Goal: Download file/media

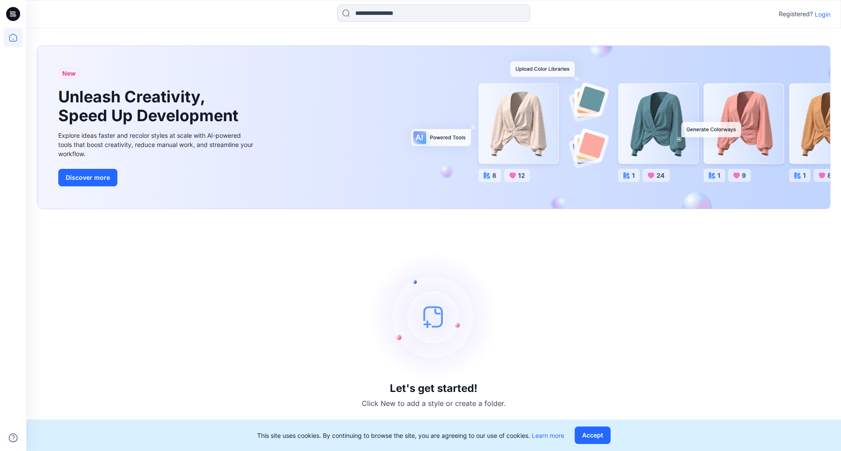
click at [824, 14] on p "Login" at bounding box center [822, 14] width 16 height 9
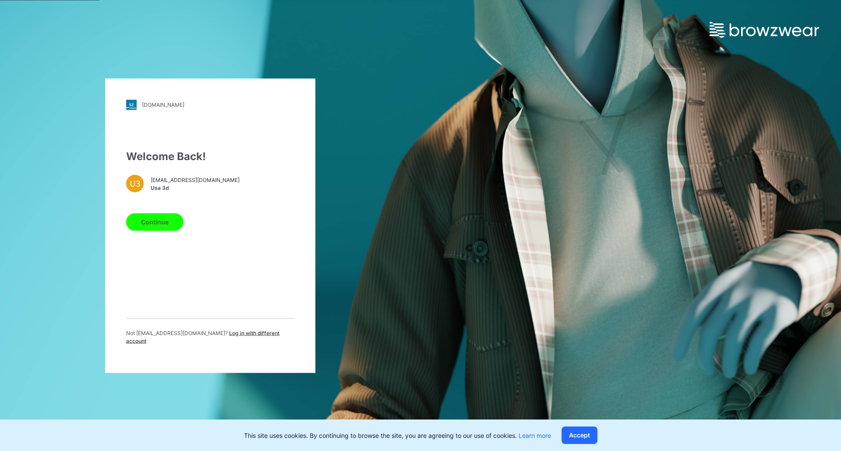
click at [159, 231] on button "Continue" at bounding box center [154, 222] width 57 height 18
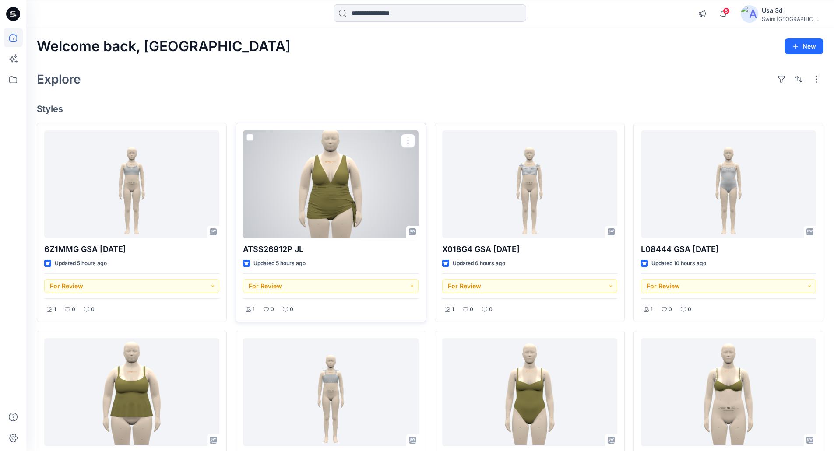
click at [365, 191] on div at bounding box center [330, 184] width 175 height 108
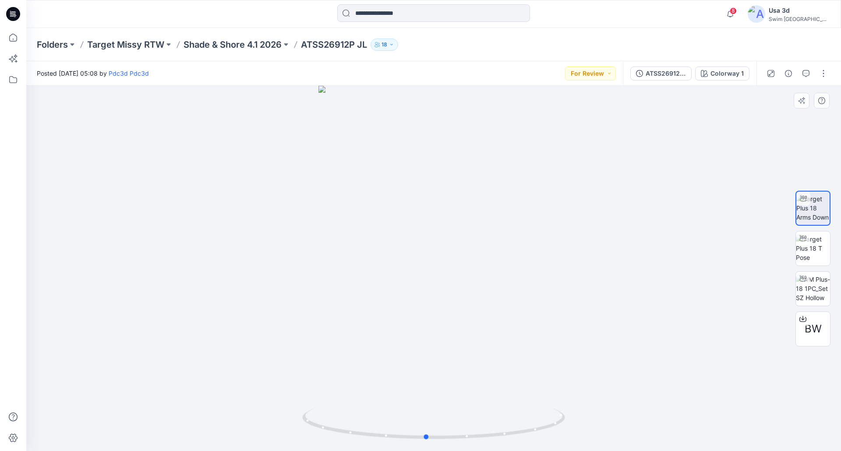
drag, startPoint x: 419, startPoint y: 221, endPoint x: 481, endPoint y: 217, distance: 62.8
click at [481, 217] on div at bounding box center [433, 269] width 814 height 366
drag, startPoint x: 450, startPoint y: 264, endPoint x: 454, endPoint y: 251, distance: 12.7
click at [454, 251] on div at bounding box center [433, 269] width 814 height 366
click at [240, 43] on p "Shade & Shore 4.1 2026" at bounding box center [232, 45] width 98 height 12
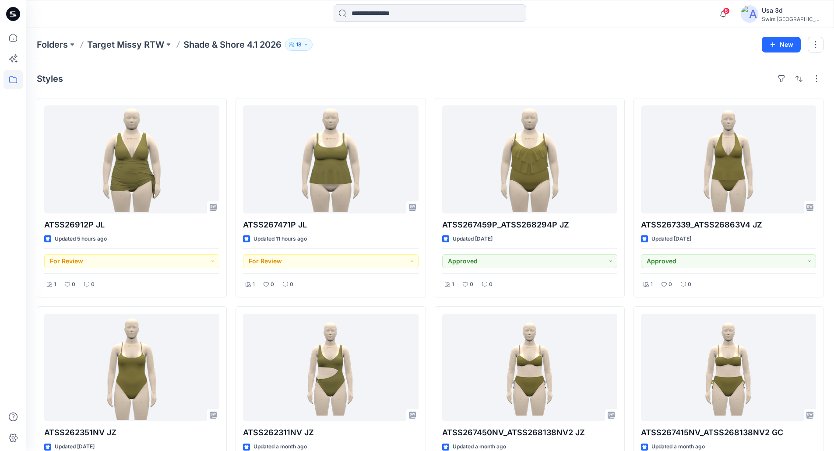
click at [8, 16] on icon at bounding box center [13, 14] width 14 height 14
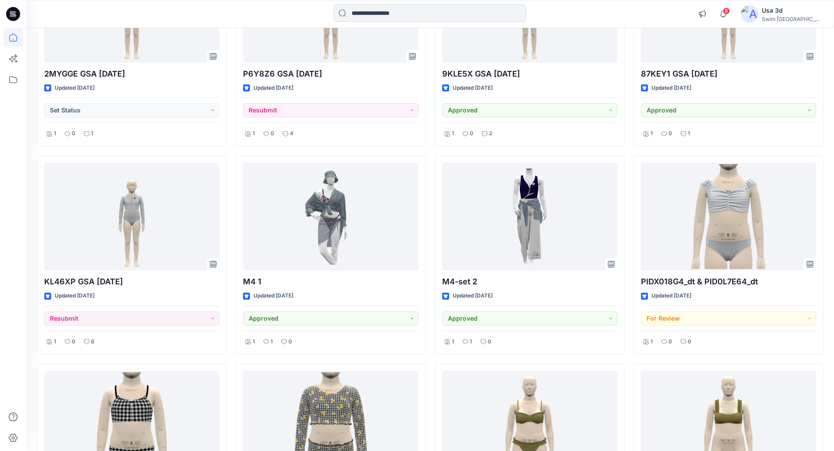
scroll to position [373, 0]
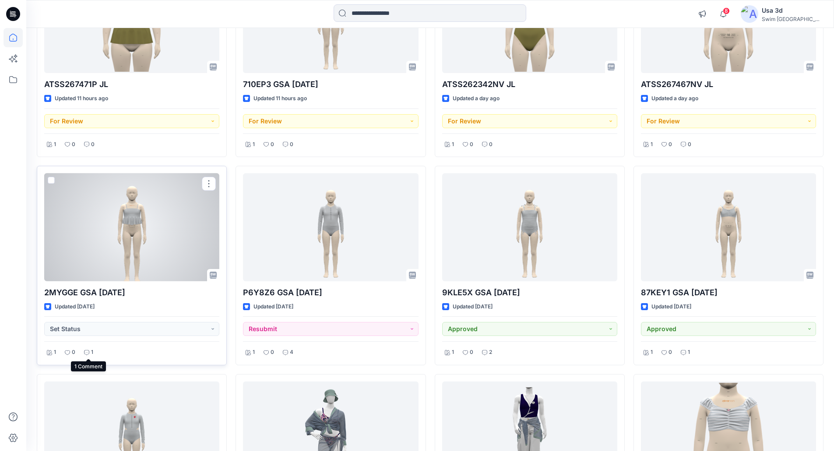
click at [85, 353] on icon at bounding box center [86, 352] width 5 height 5
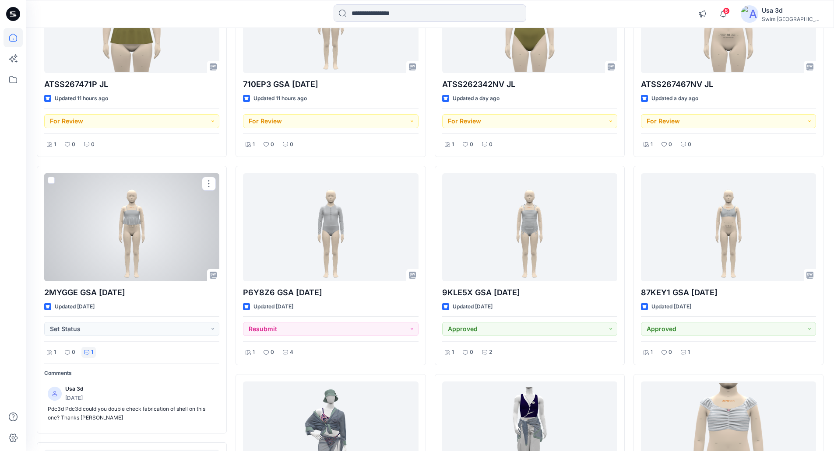
click at [130, 232] on div at bounding box center [131, 227] width 175 height 108
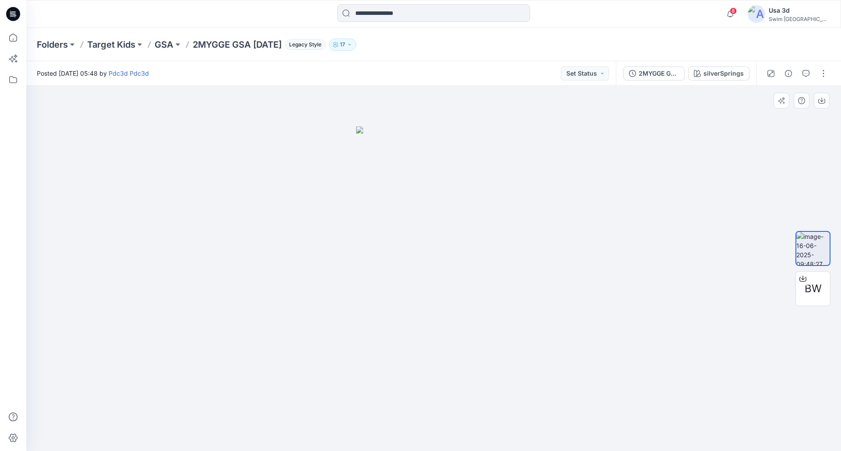
drag, startPoint x: 457, startPoint y: 239, endPoint x: 381, endPoint y: 245, distance: 75.5
click at [382, 244] on img at bounding box center [433, 289] width 155 height 325
click at [164, 48] on p "GSA" at bounding box center [164, 45] width 19 height 12
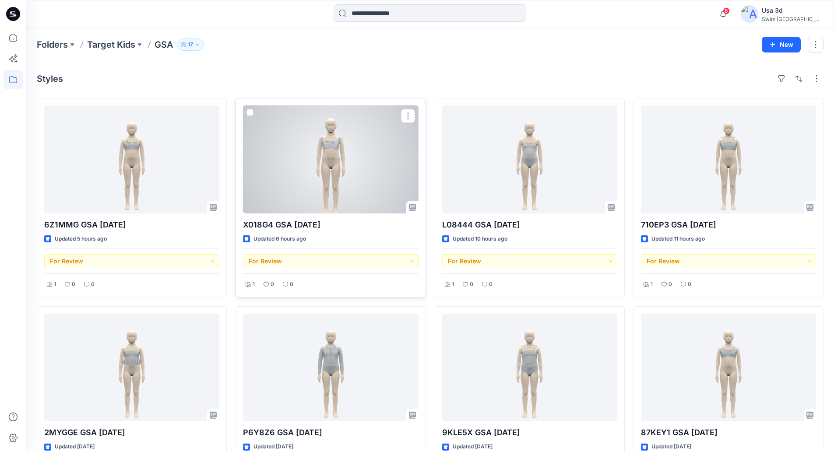
click at [327, 157] on div at bounding box center [330, 160] width 175 height 108
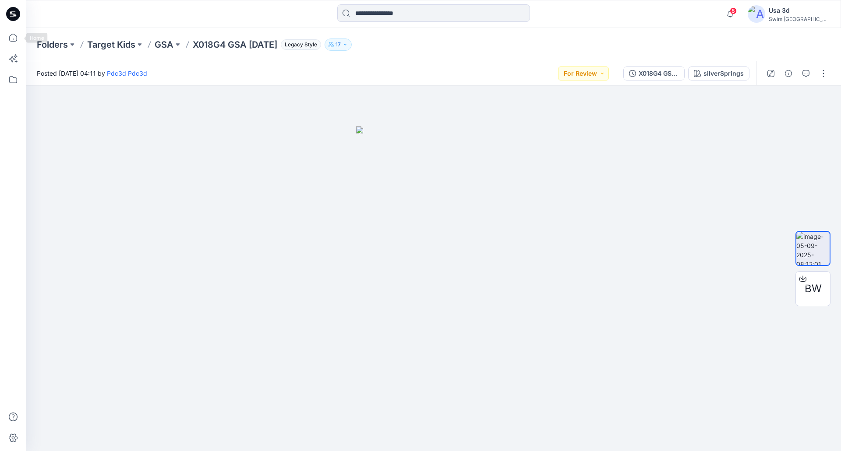
click at [17, 16] on icon at bounding box center [13, 14] width 14 height 14
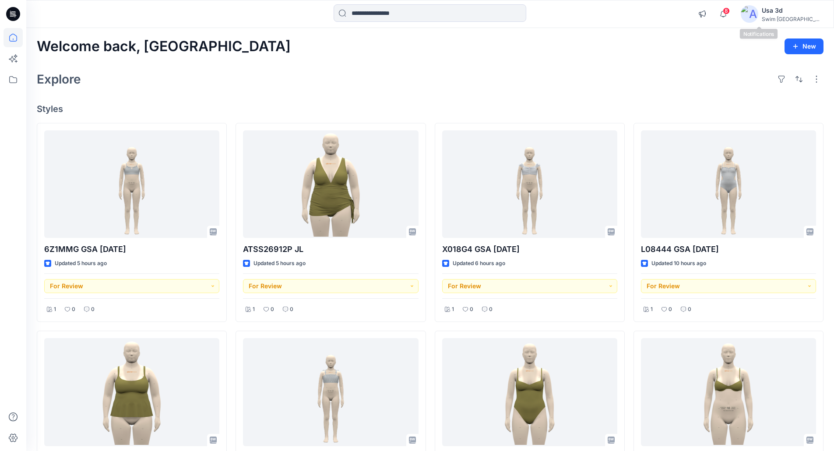
click at [730, 12] on span "8" at bounding box center [726, 10] width 7 height 7
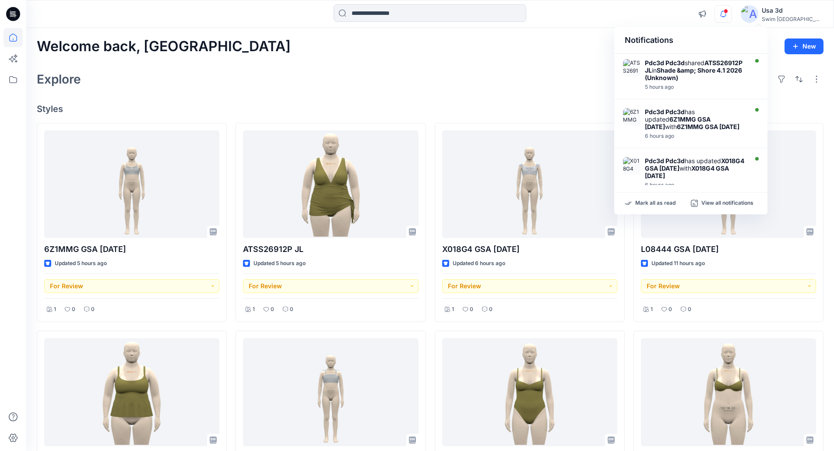
click at [728, 12] on span at bounding box center [726, 11] width 4 height 5
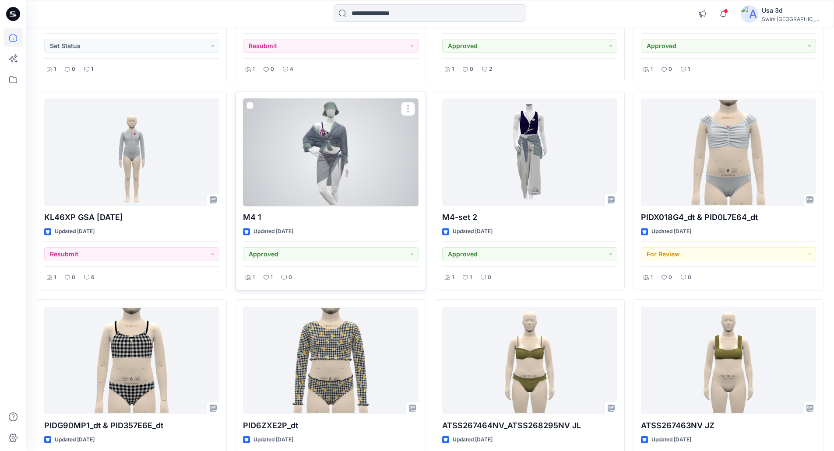
scroll to position [832, 0]
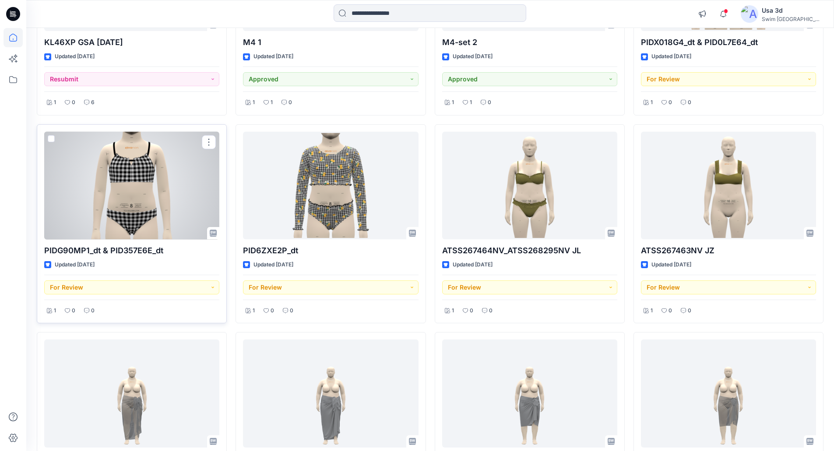
click at [170, 211] on div at bounding box center [131, 186] width 175 height 108
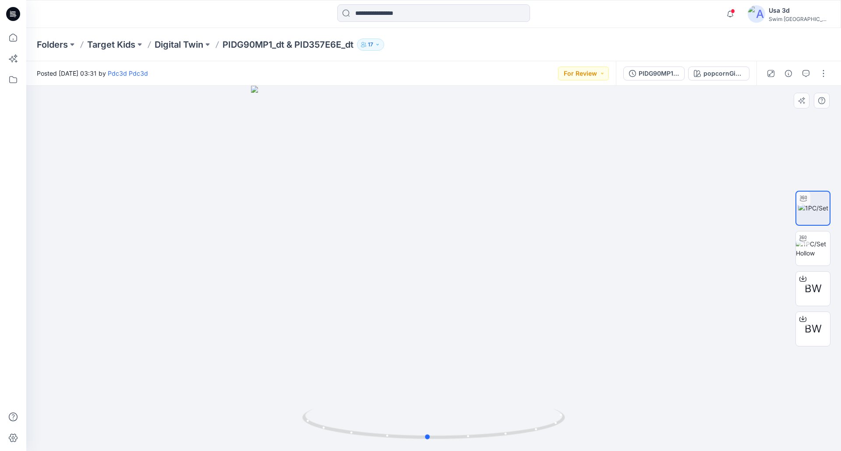
drag, startPoint x: 481, startPoint y: 229, endPoint x: 480, endPoint y: 210, distance: 18.8
click at [480, 210] on div at bounding box center [433, 269] width 814 height 366
click at [735, 13] on span at bounding box center [732, 11] width 4 height 5
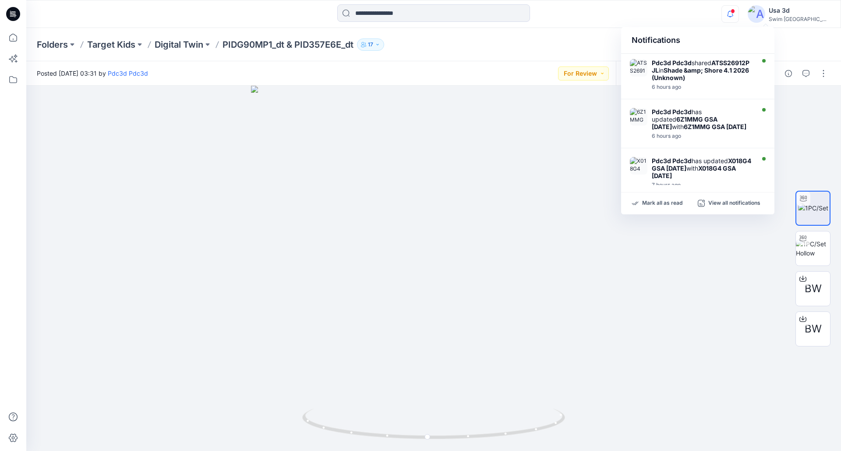
click at [735, 13] on span at bounding box center [732, 11] width 4 height 5
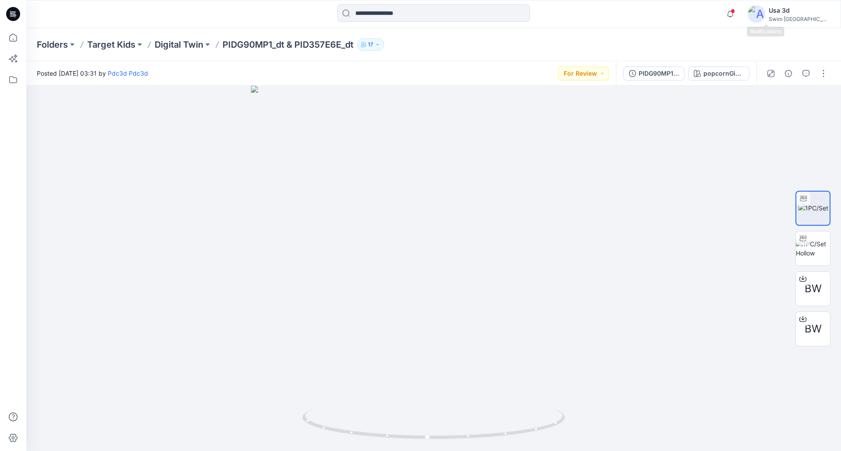
click at [735, 12] on span at bounding box center [732, 11] width 4 height 5
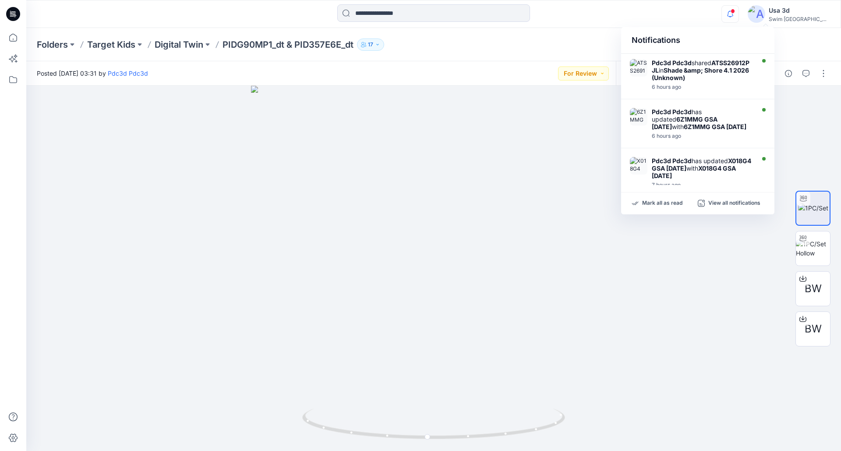
click at [738, 13] on icon "button" at bounding box center [730, 14] width 17 height 18
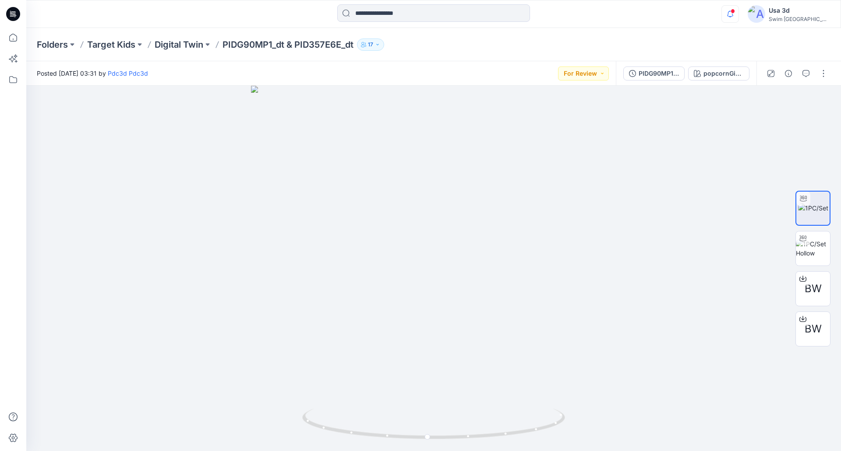
click at [738, 14] on icon "button" at bounding box center [730, 14] width 17 height 18
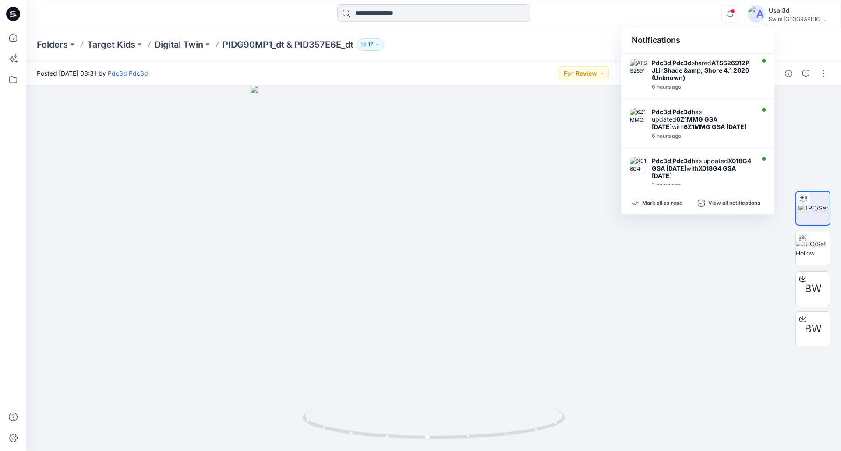
click at [738, 15] on icon "button" at bounding box center [730, 14] width 17 height 18
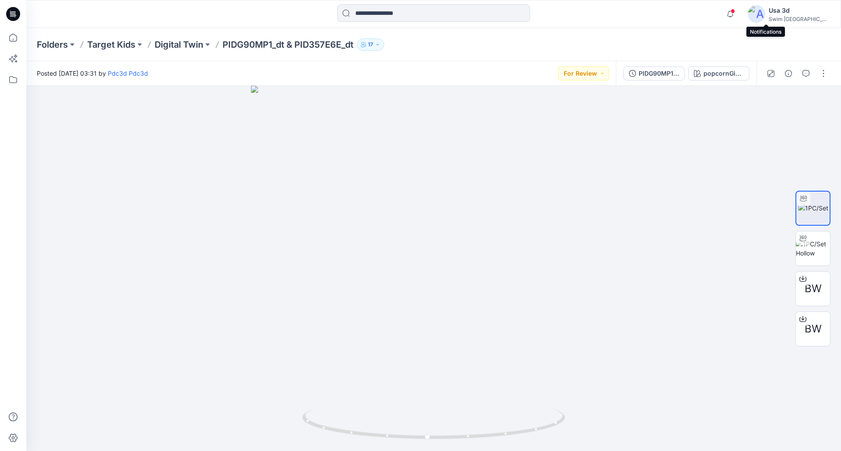
click at [735, 11] on span at bounding box center [732, 11] width 4 height 5
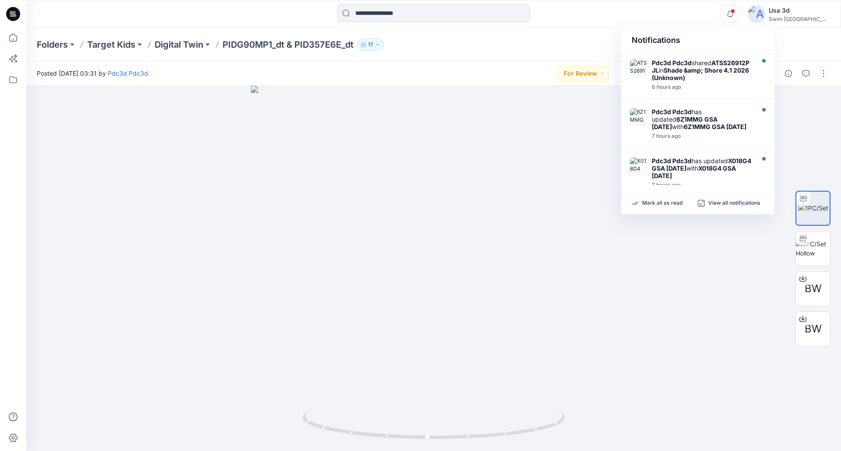
click at [735, 11] on span at bounding box center [732, 11] width 4 height 5
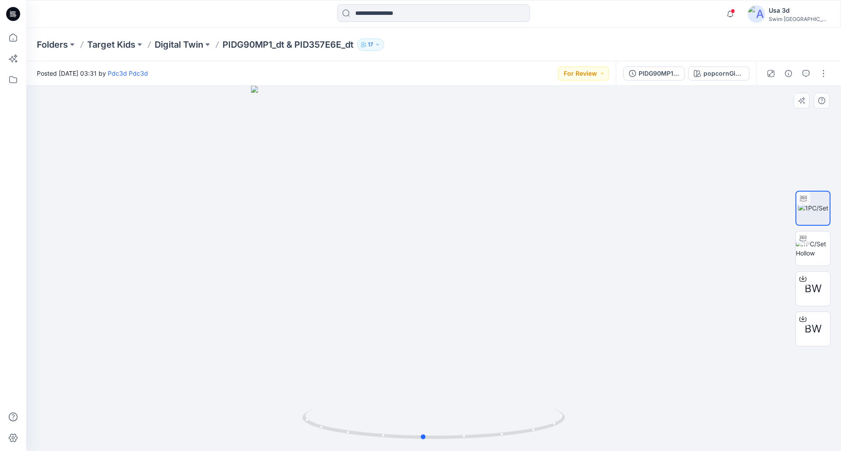
drag, startPoint x: 457, startPoint y: 312, endPoint x: 452, endPoint y: 299, distance: 14.3
click at [452, 299] on div at bounding box center [433, 269] width 814 height 366
click at [696, 40] on div "Folders Target Kids Digital Twin PIDG90MP1_dt & PID357E6E_dt 17" at bounding box center [399, 45] width 725 height 12
click at [738, 16] on icon "button" at bounding box center [730, 14] width 17 height 18
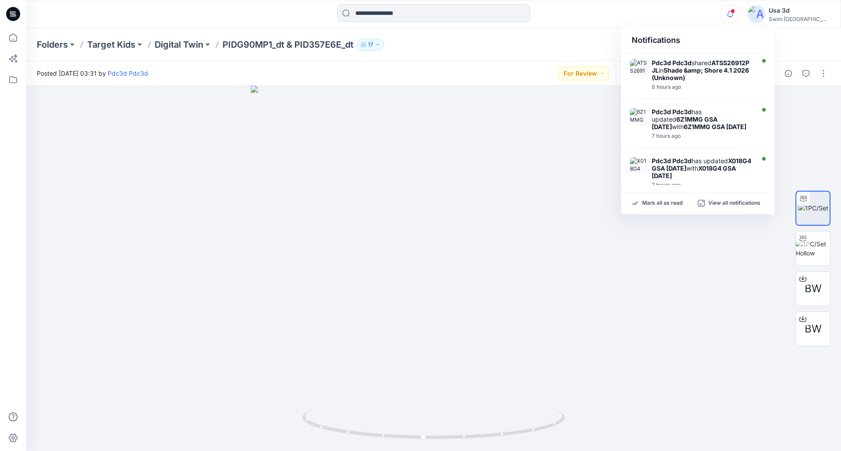
click at [738, 16] on icon "button" at bounding box center [730, 14] width 17 height 18
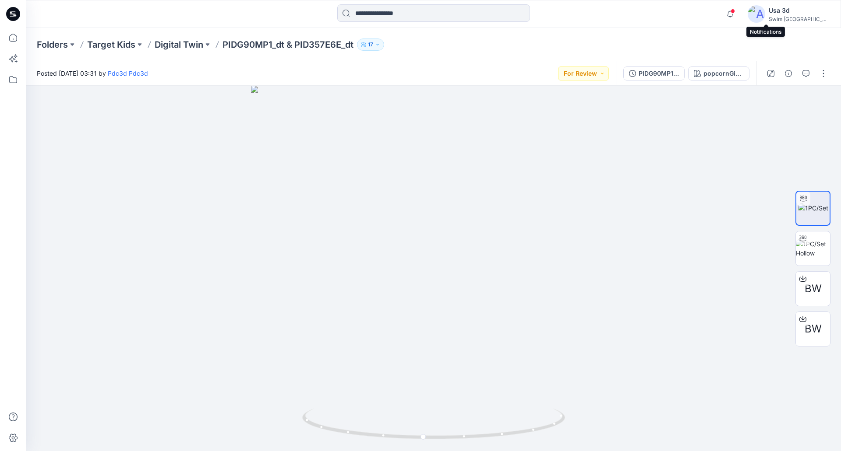
click at [6, 8] on div at bounding box center [13, 14] width 28 height 28
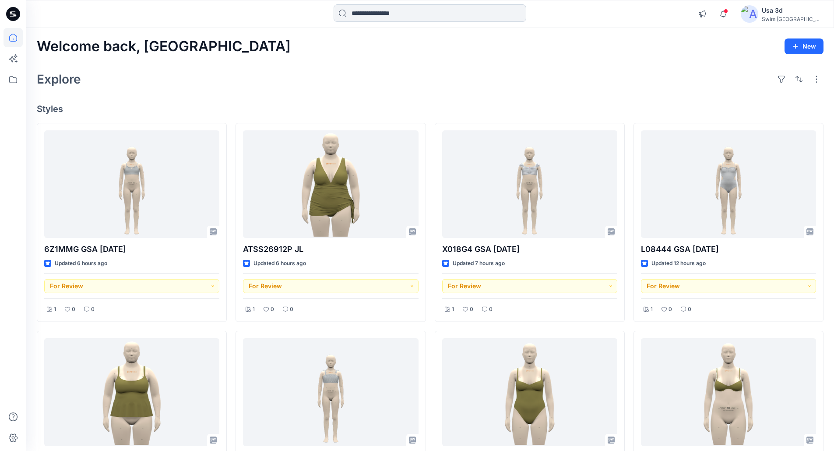
click at [430, 16] on input at bounding box center [430, 13] width 193 height 18
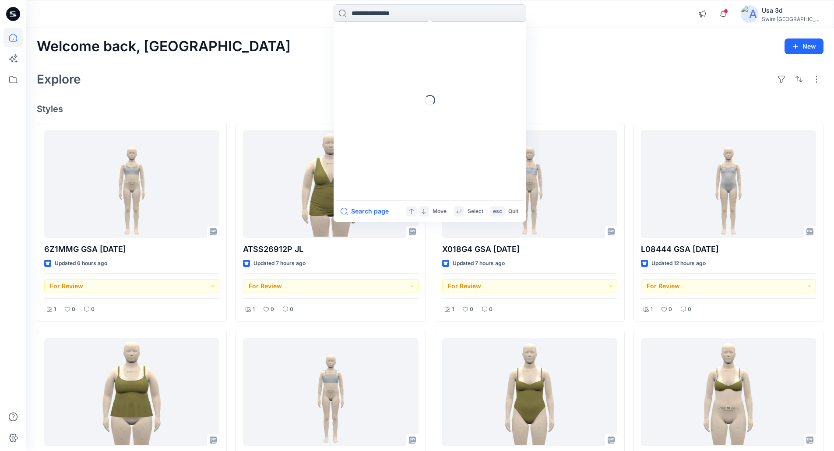
paste input "**********"
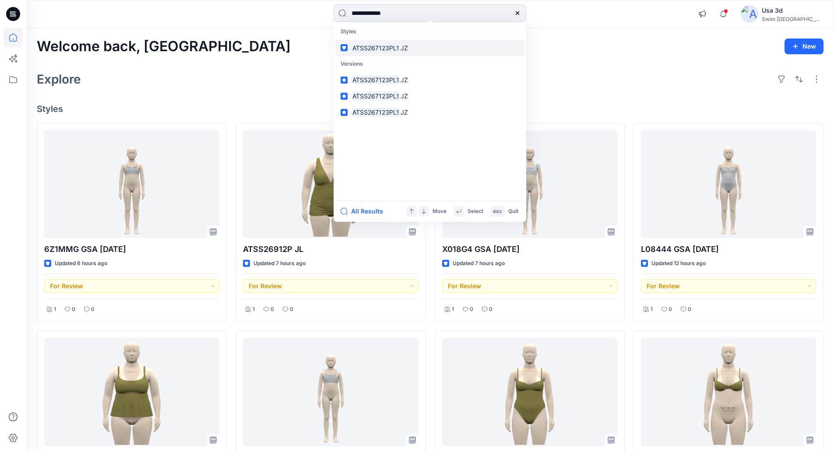
type input "**********"
click at [368, 47] on mark "ATSS267123PL1" at bounding box center [375, 48] width 49 height 10
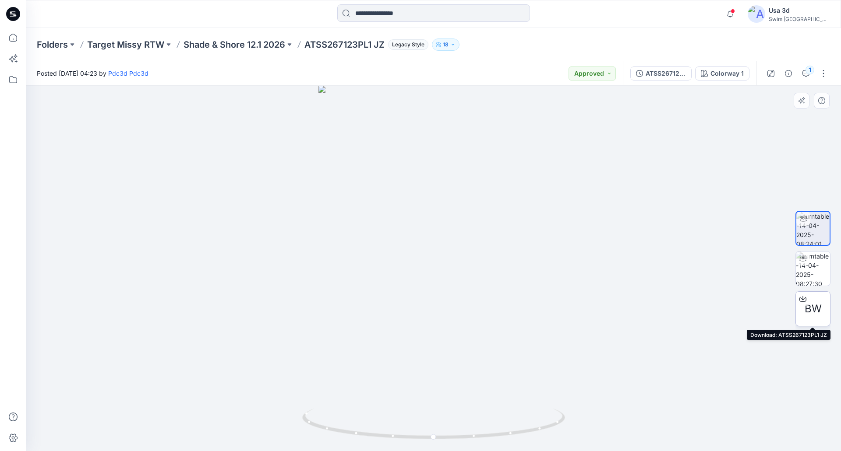
click at [813, 307] on span "BW" at bounding box center [812, 309] width 17 height 16
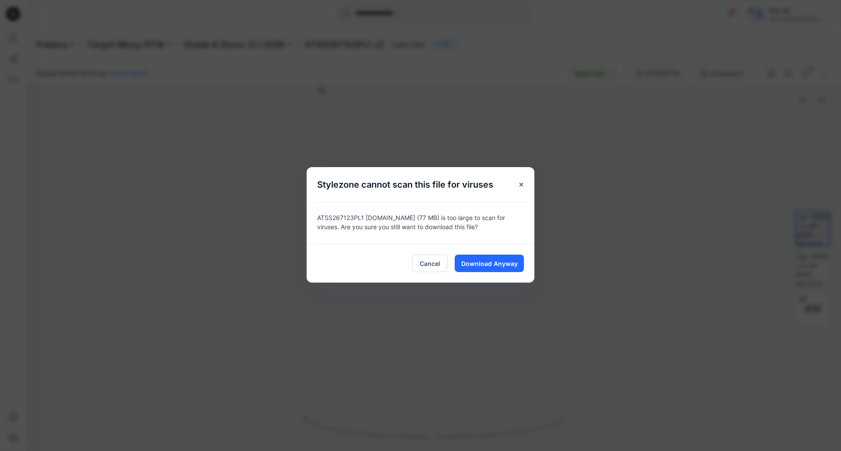
drag, startPoint x: 547, startPoint y: 268, endPoint x: 500, endPoint y: 266, distance: 47.8
click at [511, 268] on div "Stylezone cannot scan this file for viruses ATSS267123PL1 JZ.bw (77 MB) is too …" at bounding box center [420, 225] width 841 height 451
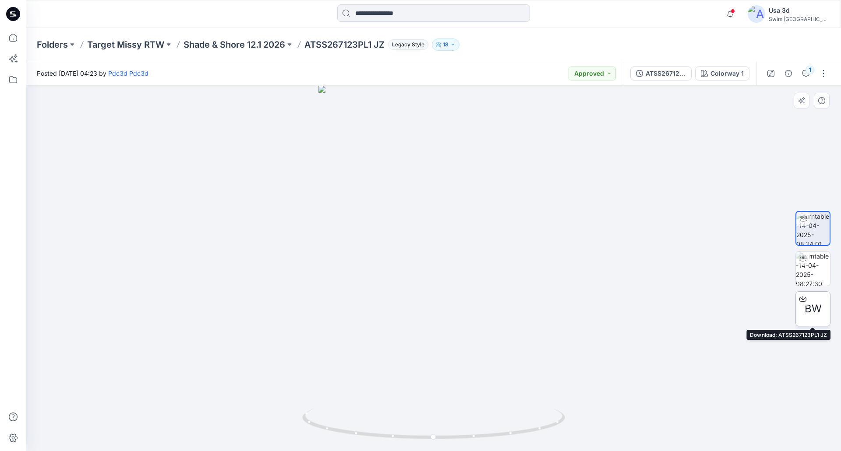
click at [817, 312] on span "BW" at bounding box center [812, 309] width 17 height 16
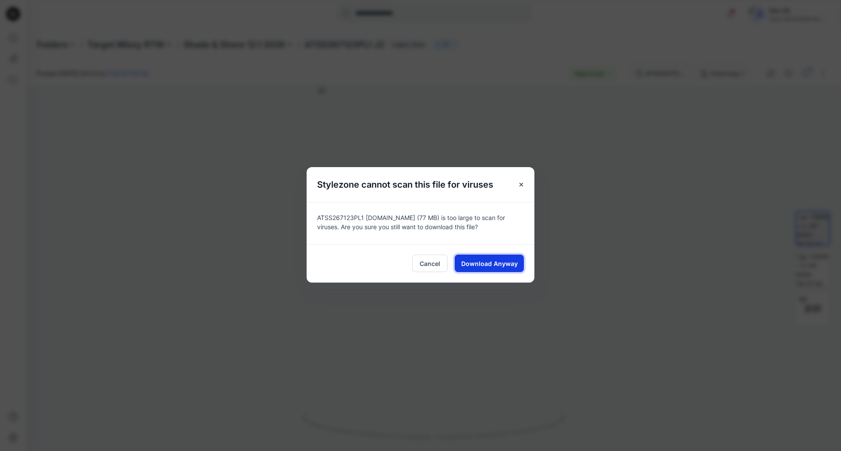
click at [511, 266] on span "Download Anyway" at bounding box center [489, 263] width 56 height 9
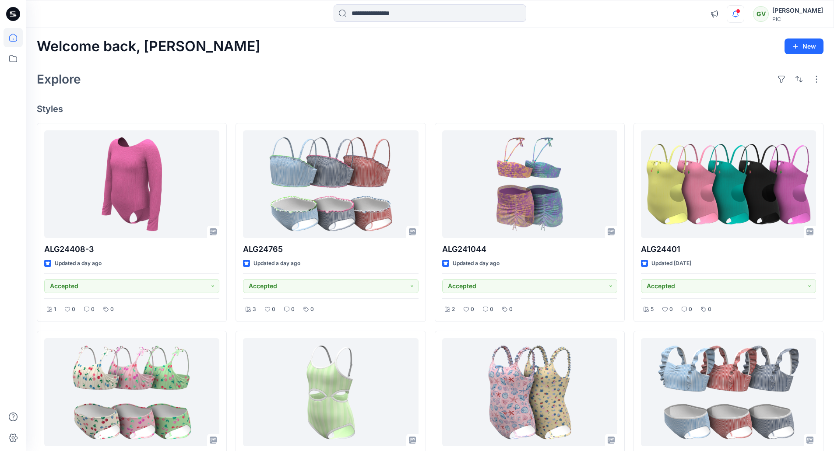
click at [733, 12] on icon "button" at bounding box center [735, 14] width 6 height 6
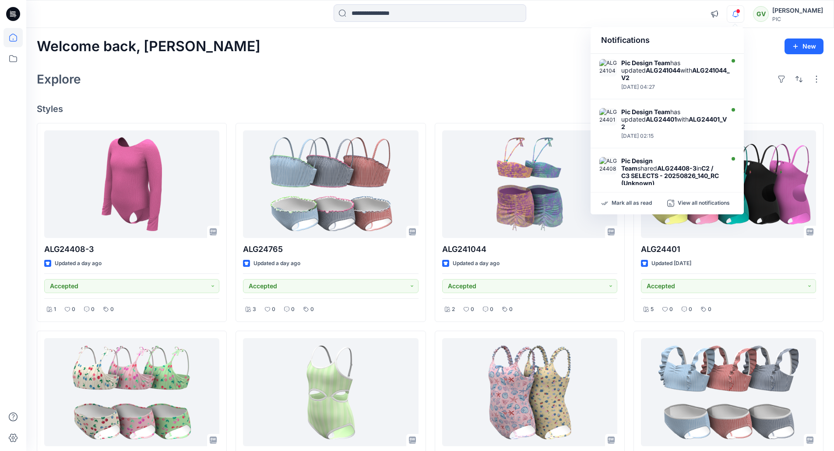
click at [733, 12] on icon "button" at bounding box center [735, 14] width 6 height 6
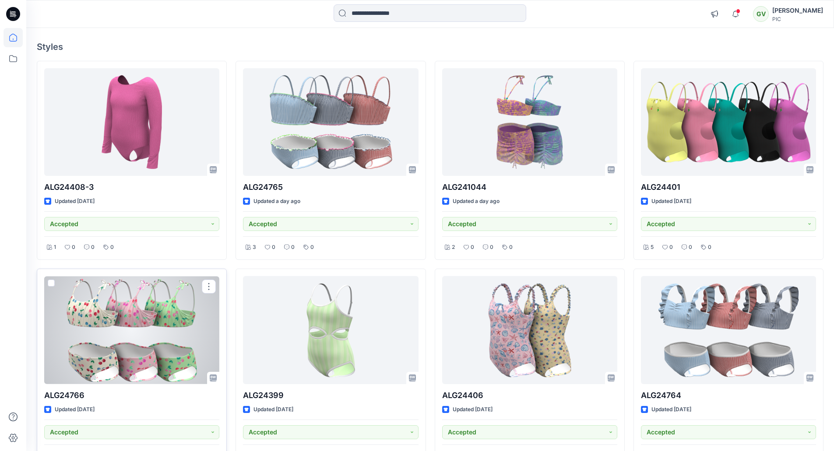
scroll to position [175, 0]
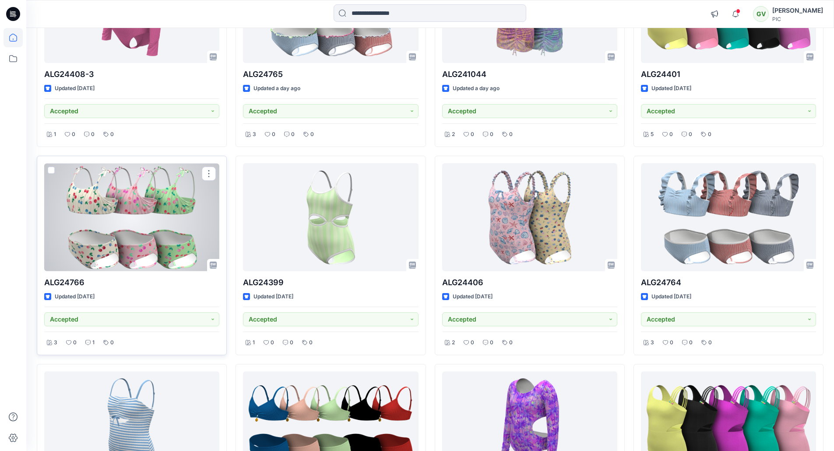
click at [134, 228] on div at bounding box center [131, 217] width 175 height 108
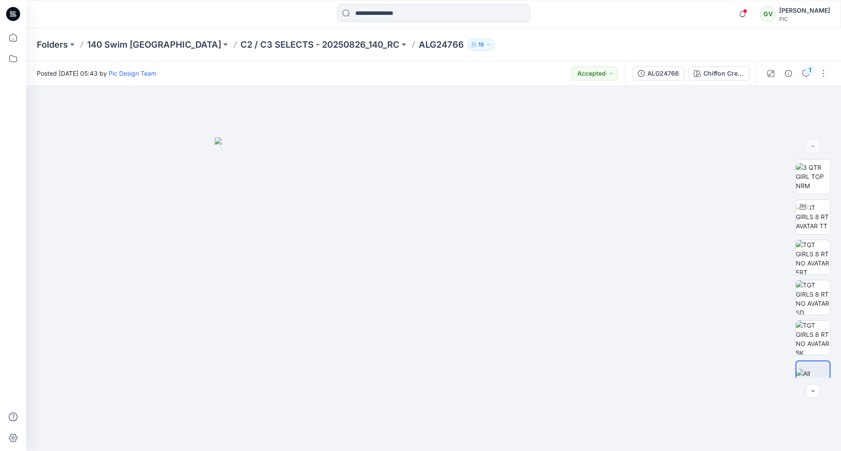
click at [13, 11] on icon at bounding box center [13, 14] width 14 height 14
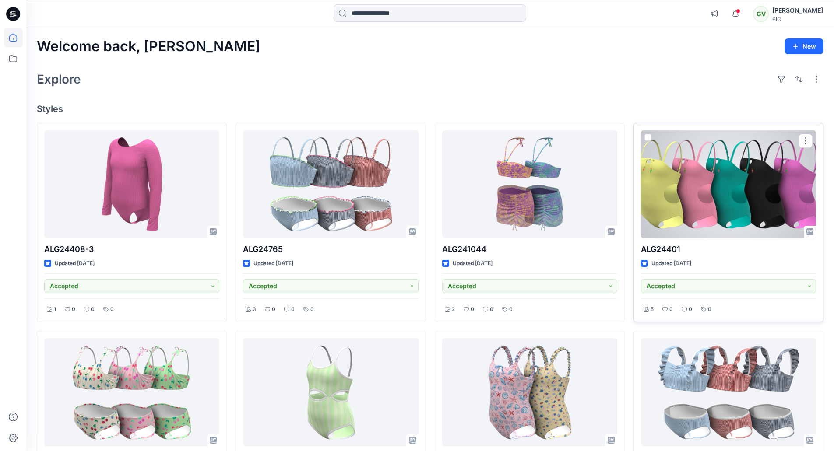
click at [689, 203] on div at bounding box center [728, 184] width 175 height 108
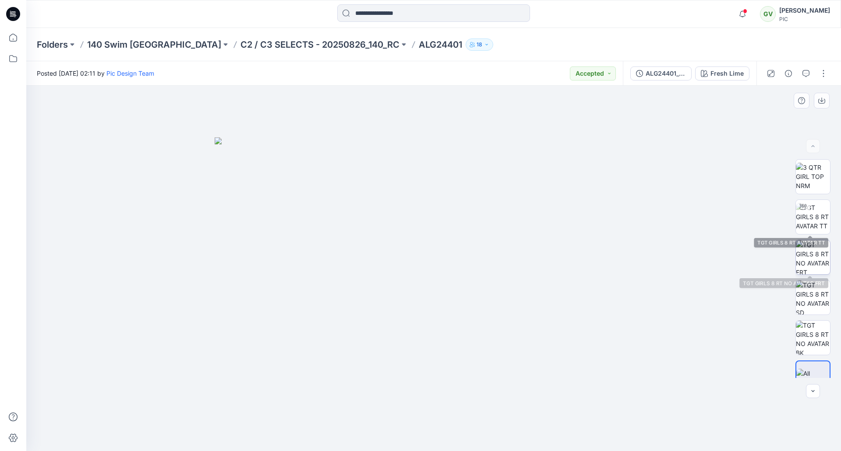
click at [818, 259] on img at bounding box center [813, 257] width 34 height 34
click at [811, 285] on img at bounding box center [813, 298] width 34 height 34
click at [806, 327] on img at bounding box center [813, 338] width 34 height 34
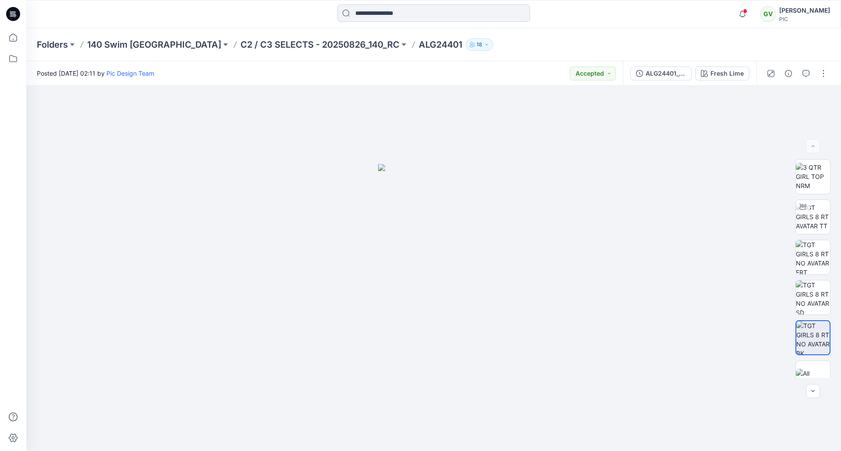
drag, startPoint x: 18, startPoint y: 12, endPoint x: 447, endPoint y: 9, distance: 428.6
click at [18, 12] on icon at bounding box center [13, 14] width 14 height 14
